Goal: Find specific page/section: Find specific page/section

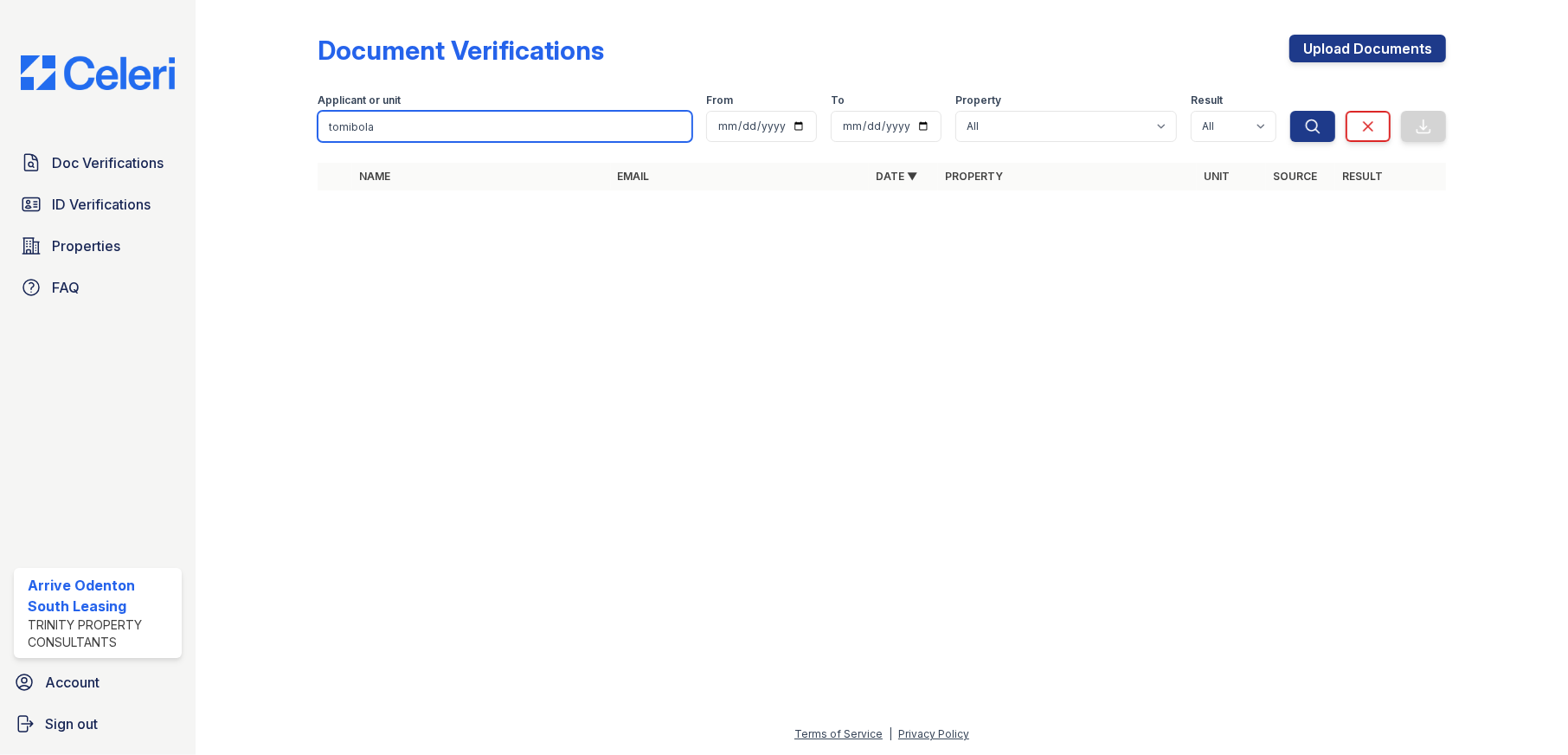
type input "tomibola"
click at [1290, 111] on button "Search" at bounding box center [1313, 126] width 45 height 32
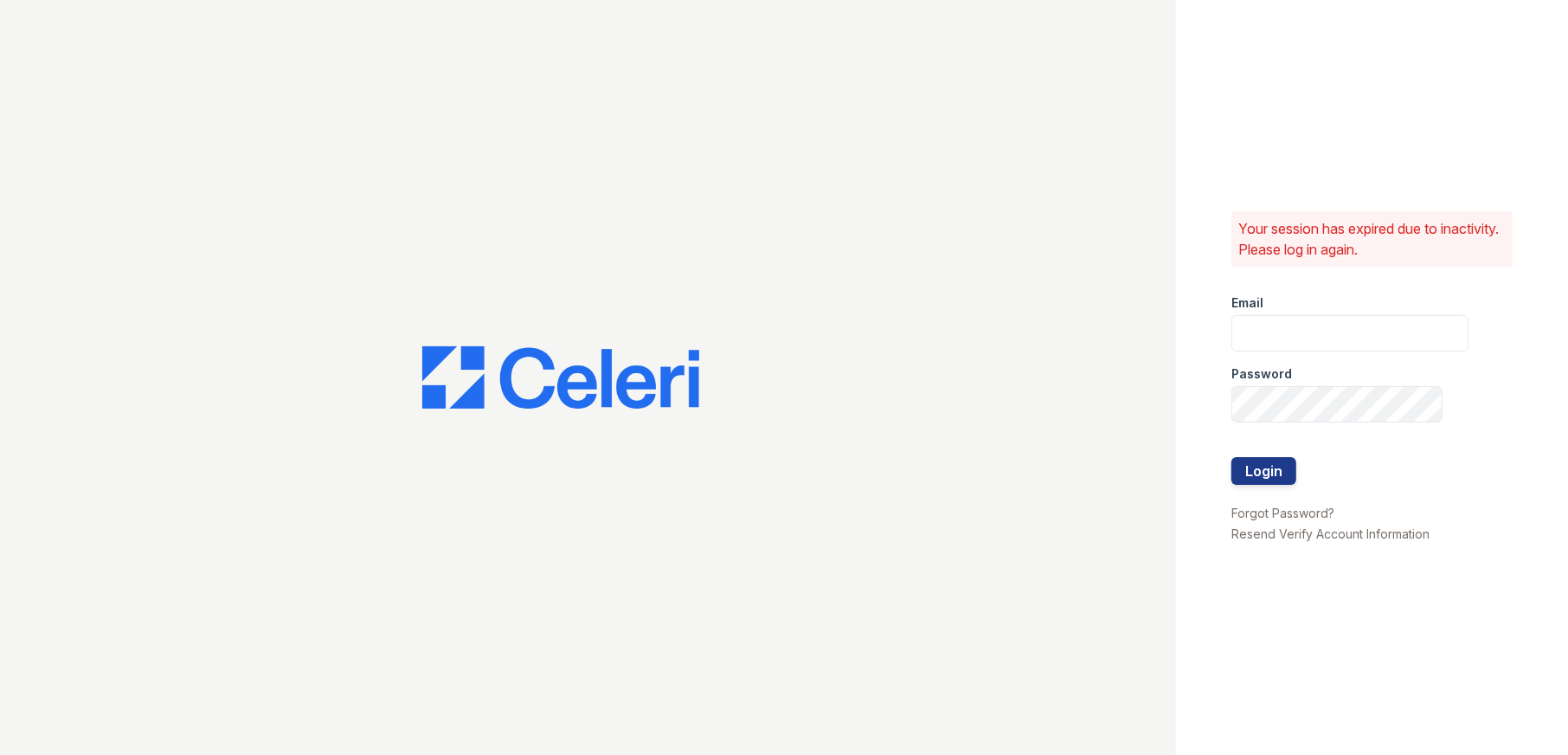
type input "[EMAIL_ADDRESS][DOMAIN_NAME]"
click at [1268, 470] on button "Login" at bounding box center [1264, 470] width 65 height 28
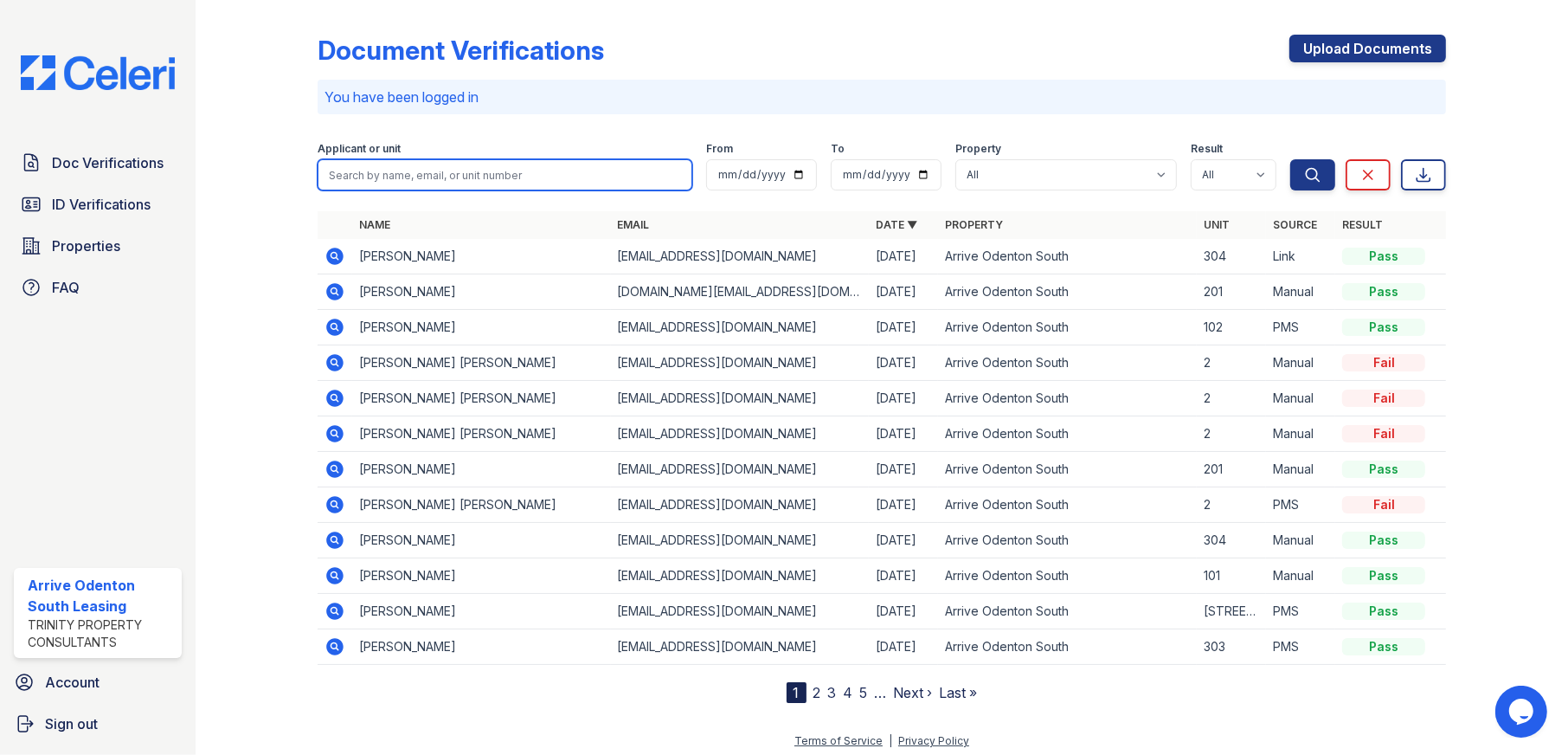
click at [411, 175] on input "search" at bounding box center [505, 175] width 375 height 32
type input "tomibola"
click at [1290, 159] on button "Search" at bounding box center [1313, 175] width 45 height 32
